Goal: Information Seeking & Learning: Find specific fact

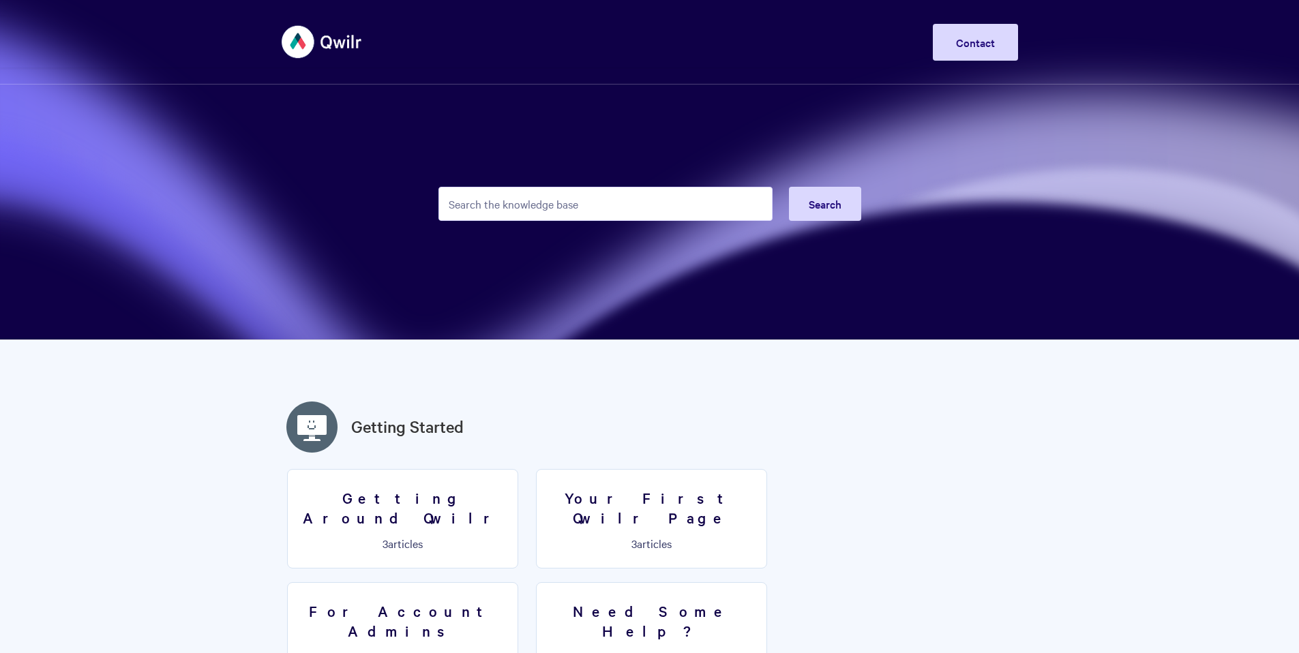
click at [496, 199] on input "Search the knowledge base" at bounding box center [606, 204] width 334 height 34
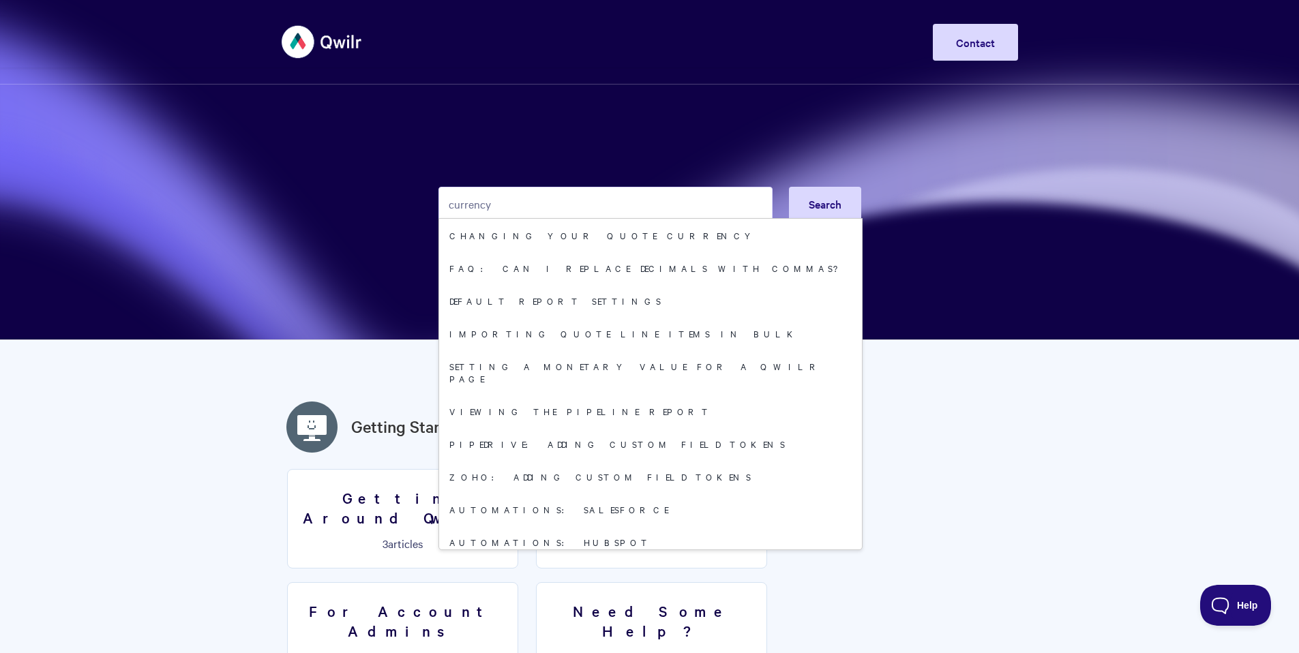
type input "currency"
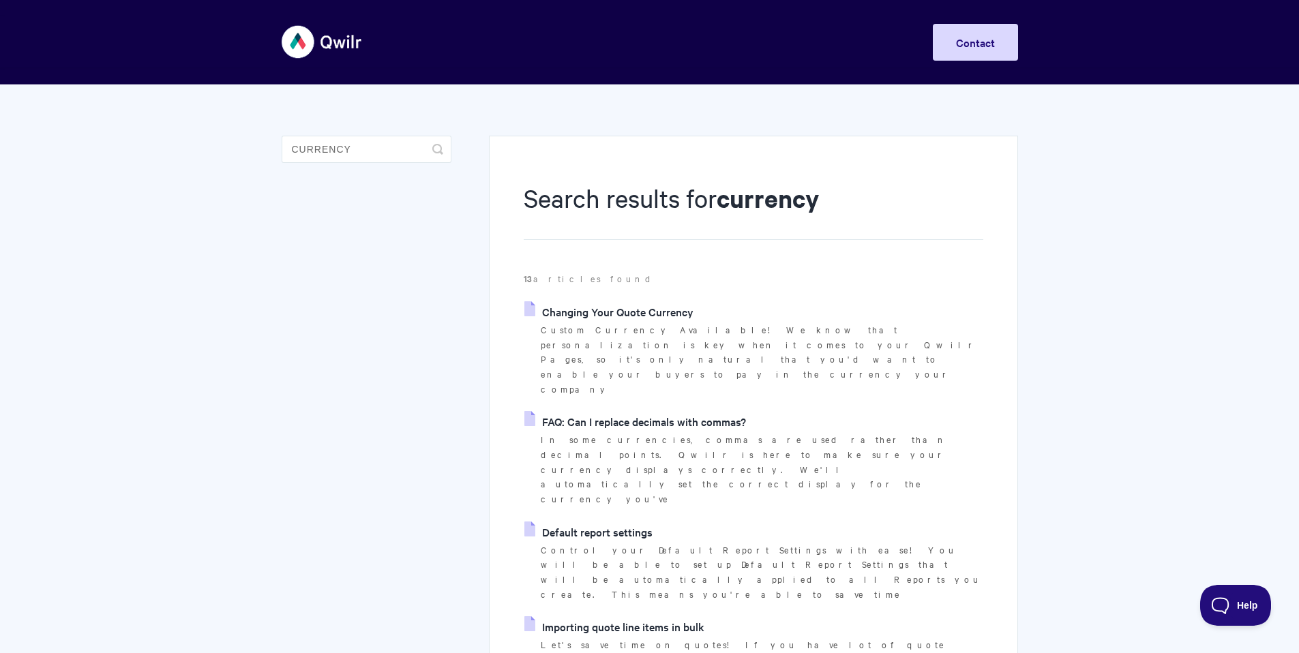
click at [628, 314] on link "Changing Your Quote Currency" at bounding box center [608, 311] width 169 height 20
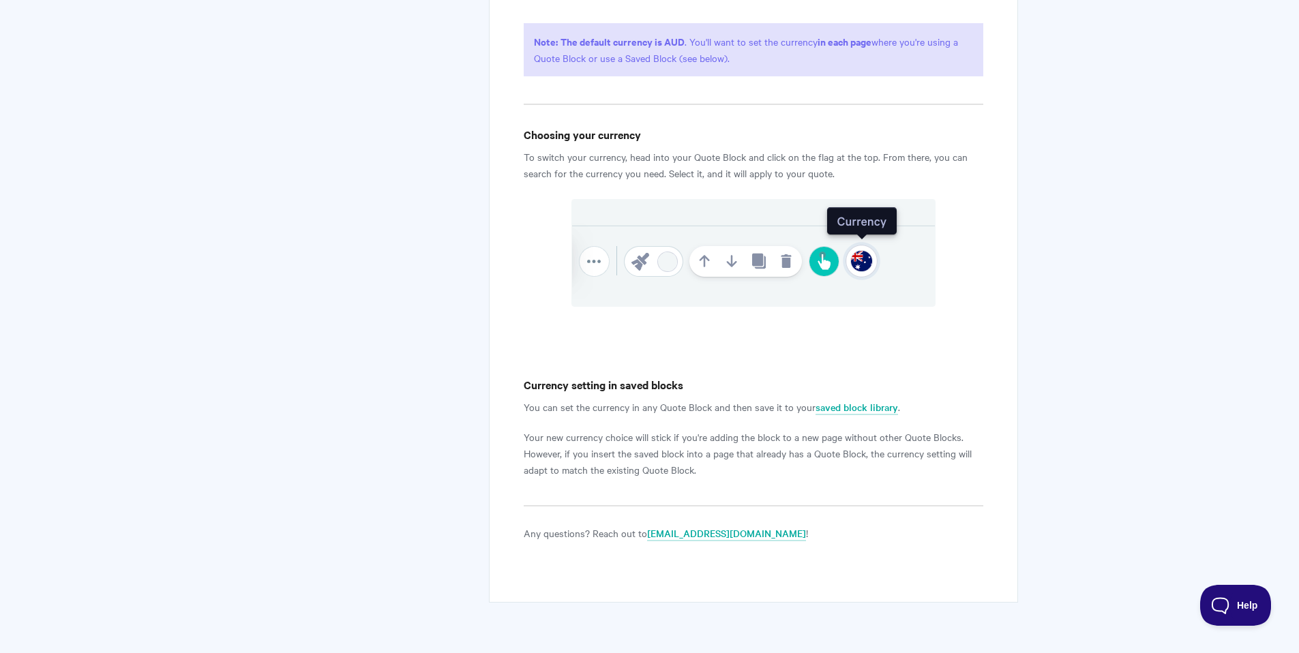
scroll to position [588, 0]
